Goal: Find specific page/section

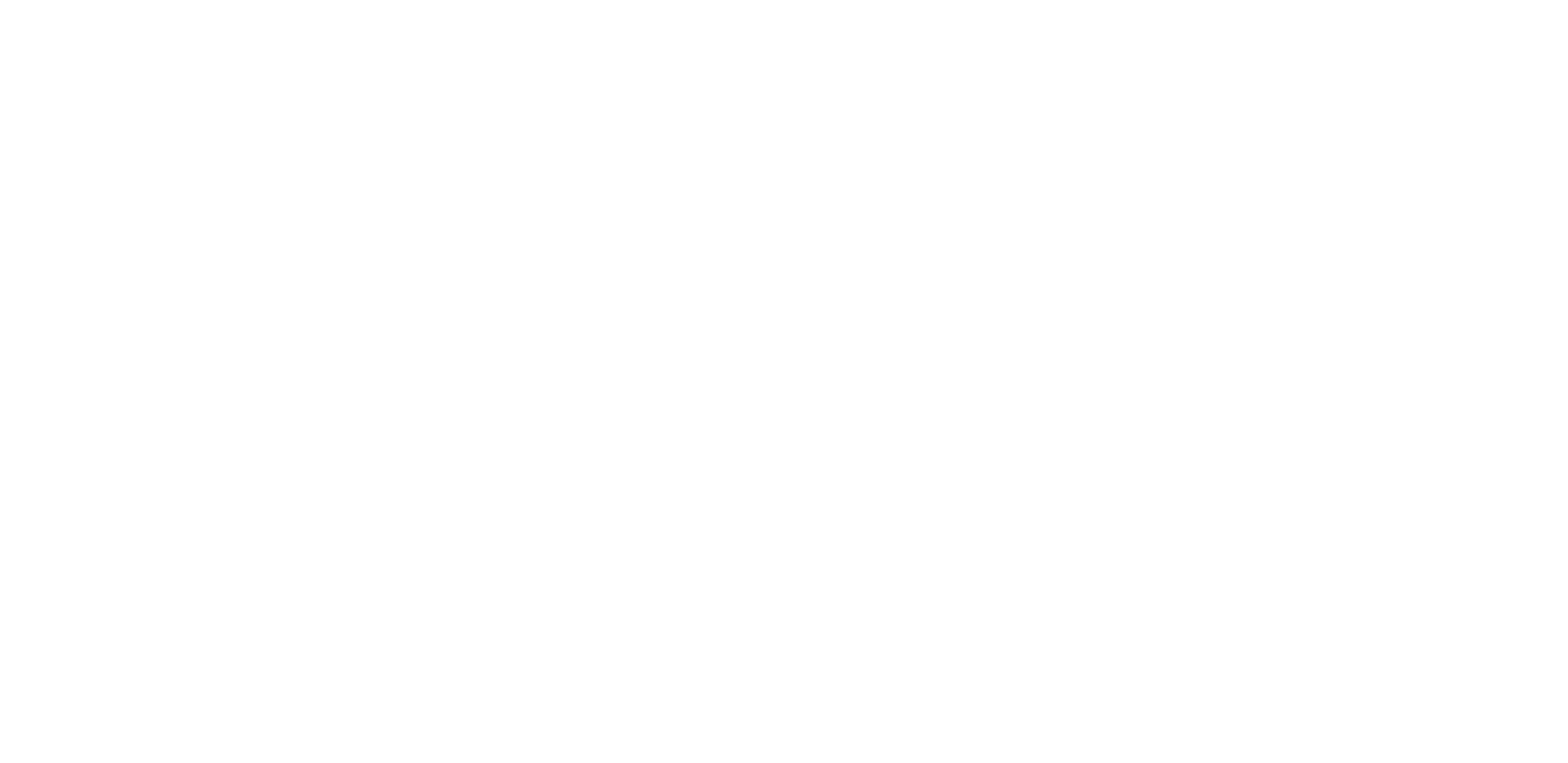
select select "*"
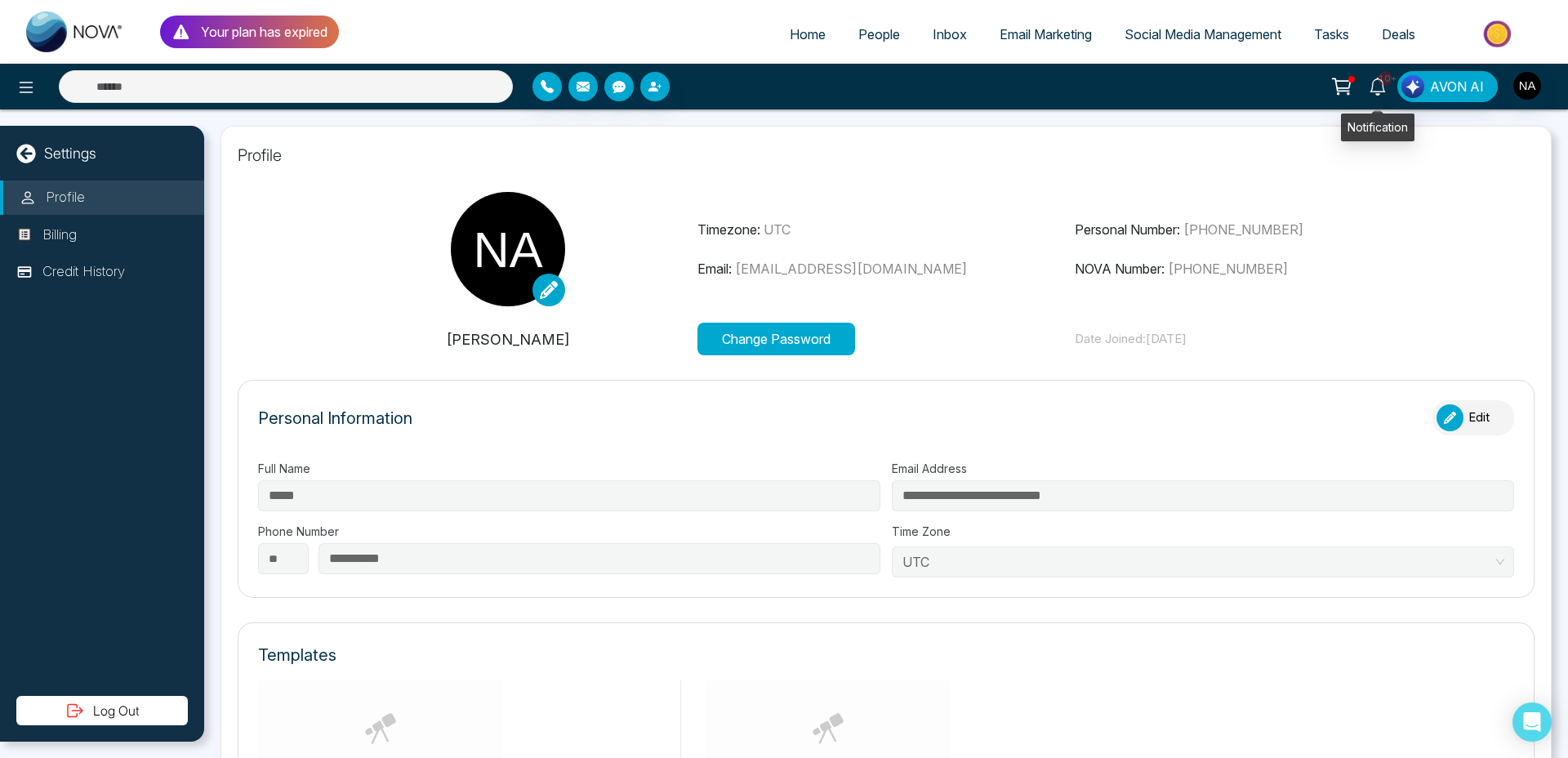
click at [1384, 85] on icon at bounding box center [1378, 86] width 15 height 18
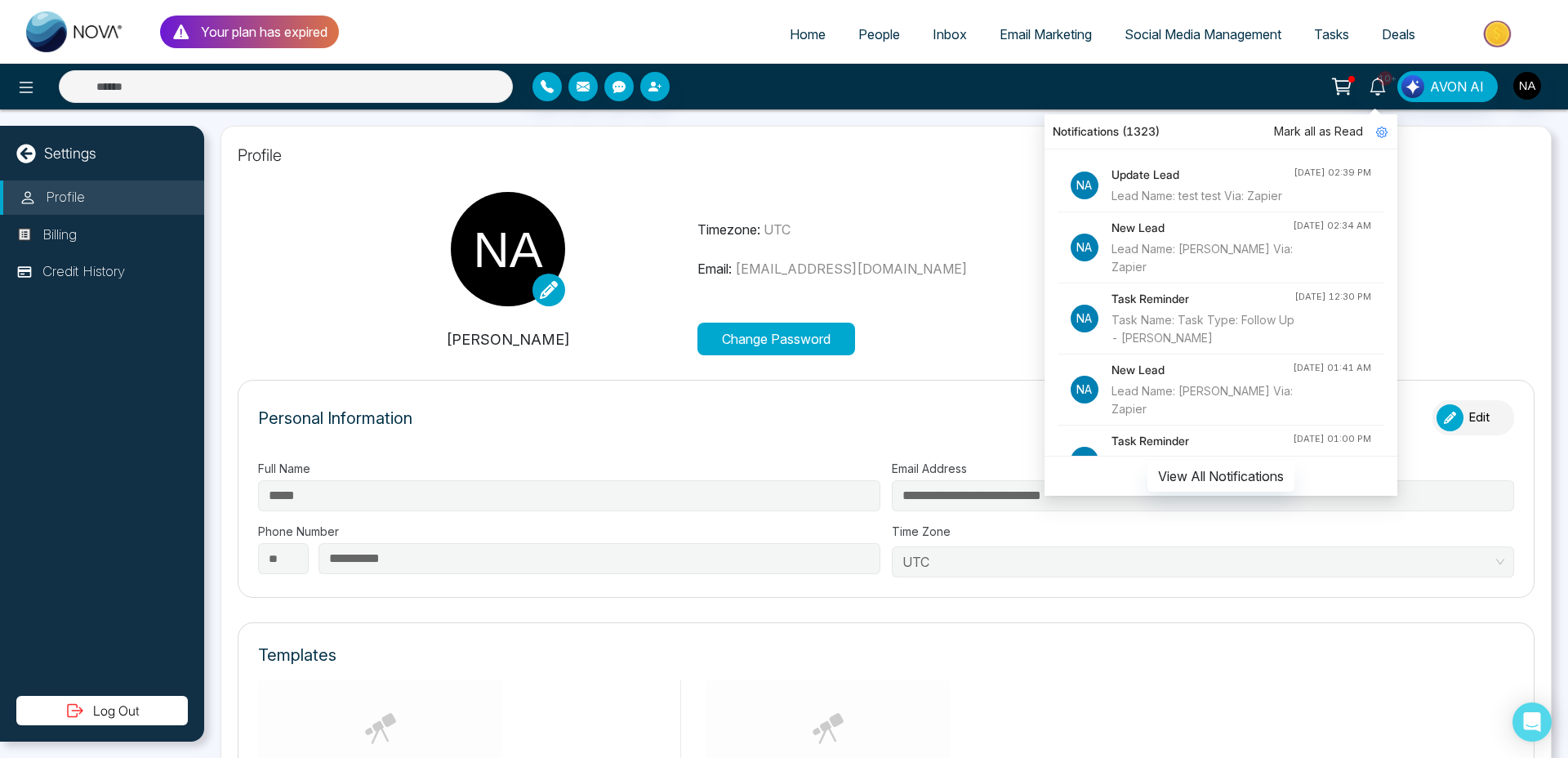
click at [1211, 187] on div "Lead Name: test test Via: Zapier" at bounding box center [1202, 196] width 182 height 18
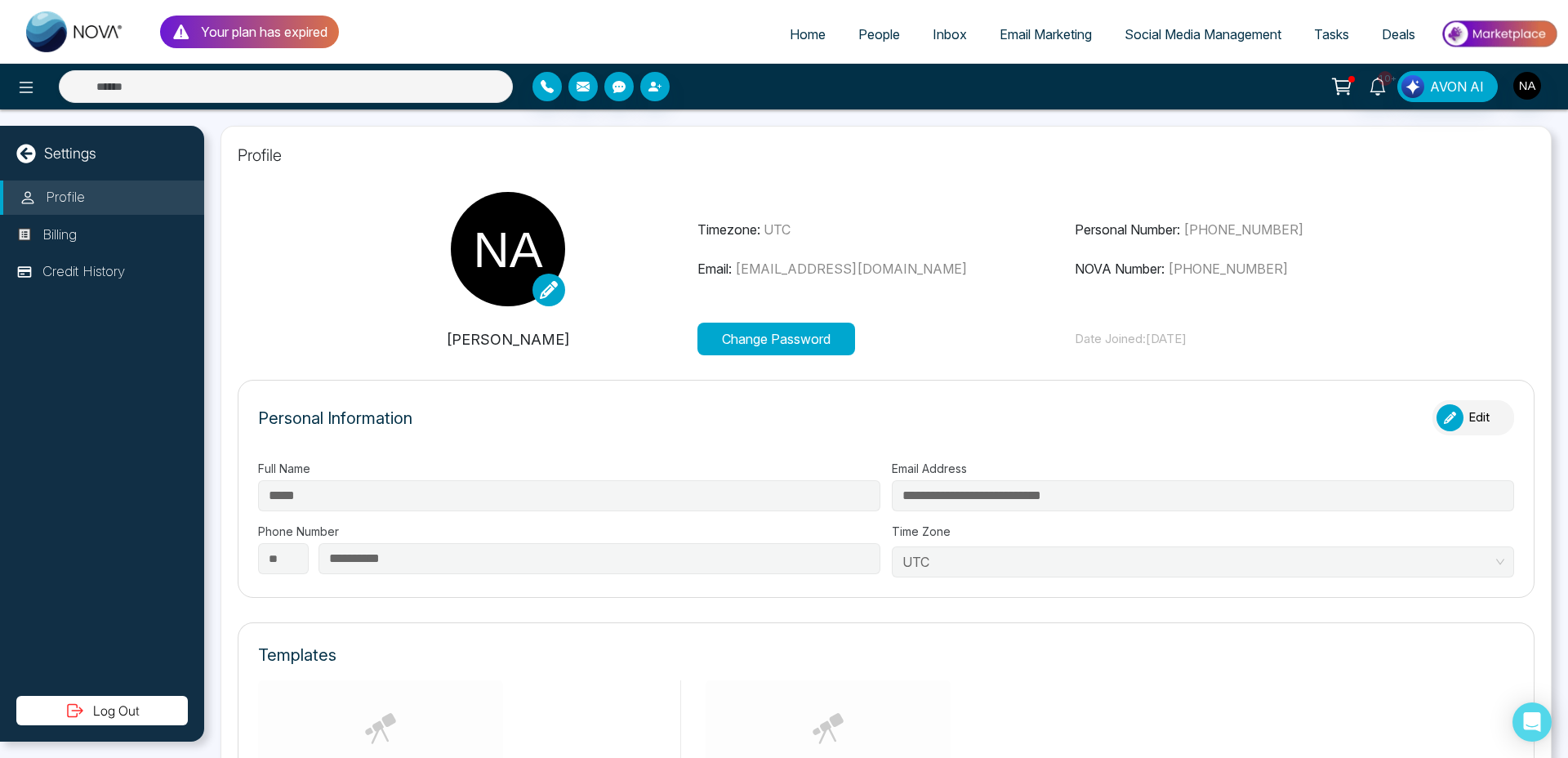
click at [38, 23] on img at bounding box center [75, 31] width 98 height 40
